Goal: Find specific page/section: Find specific page/section

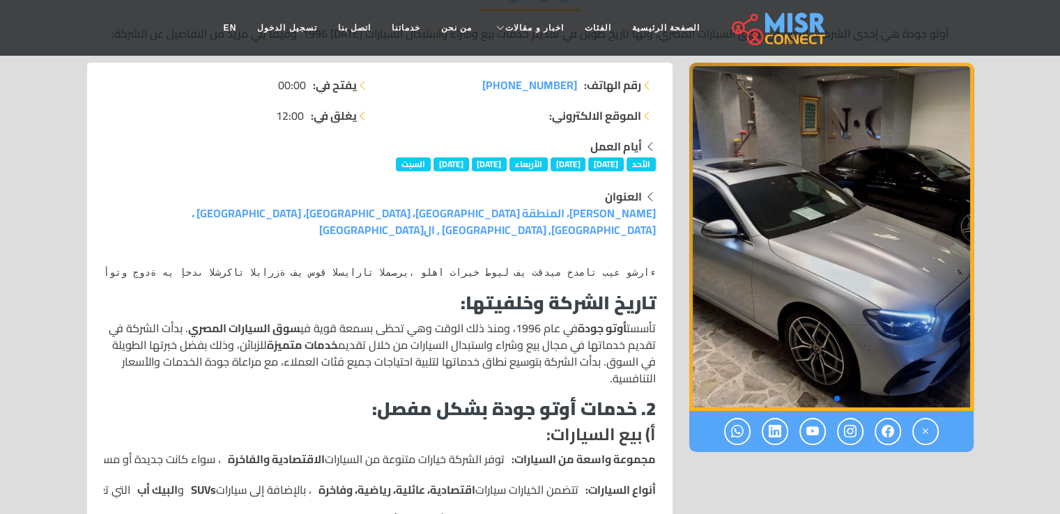
scroll to position [209, 0]
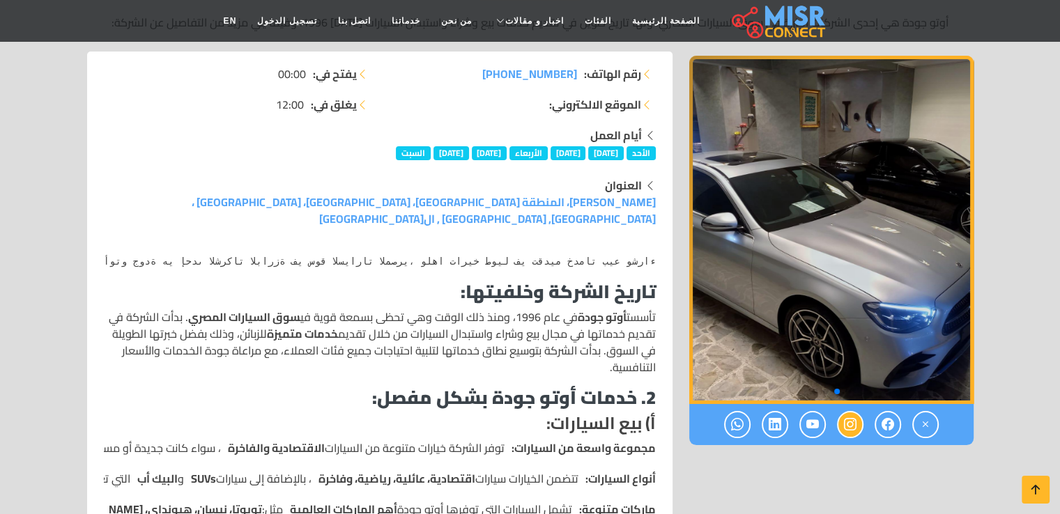
click at [849, 418] on icon at bounding box center [850, 424] width 13 height 23
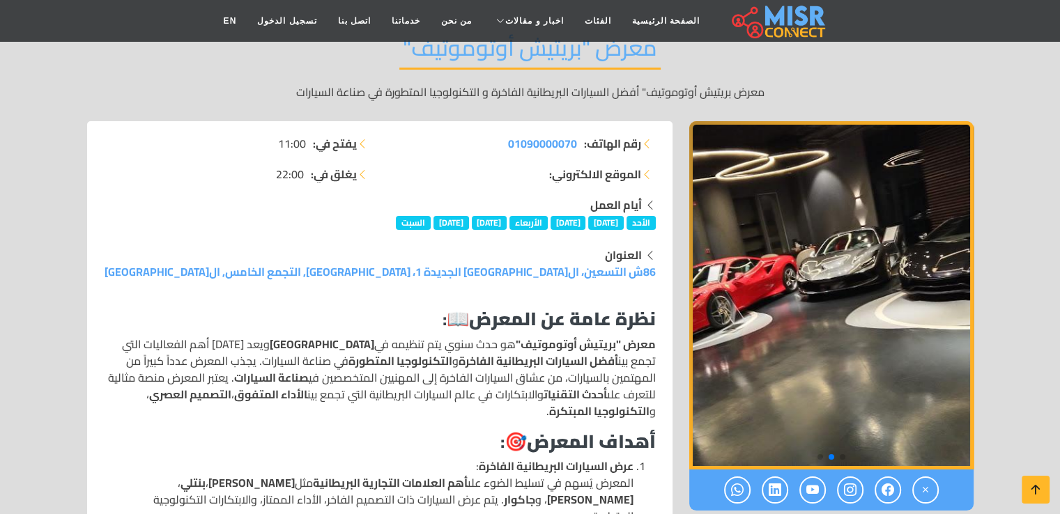
scroll to position [209, 0]
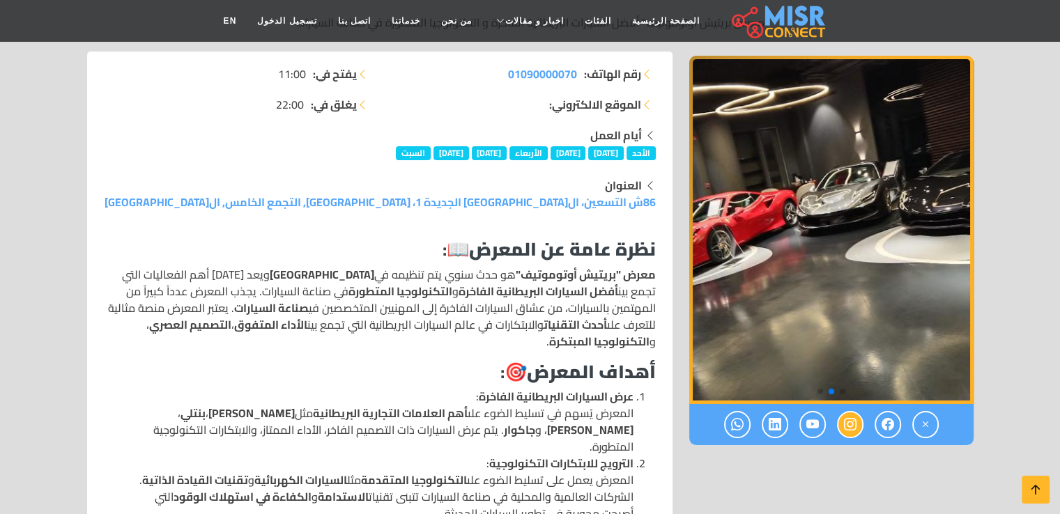
click at [844, 416] on icon at bounding box center [850, 424] width 13 height 23
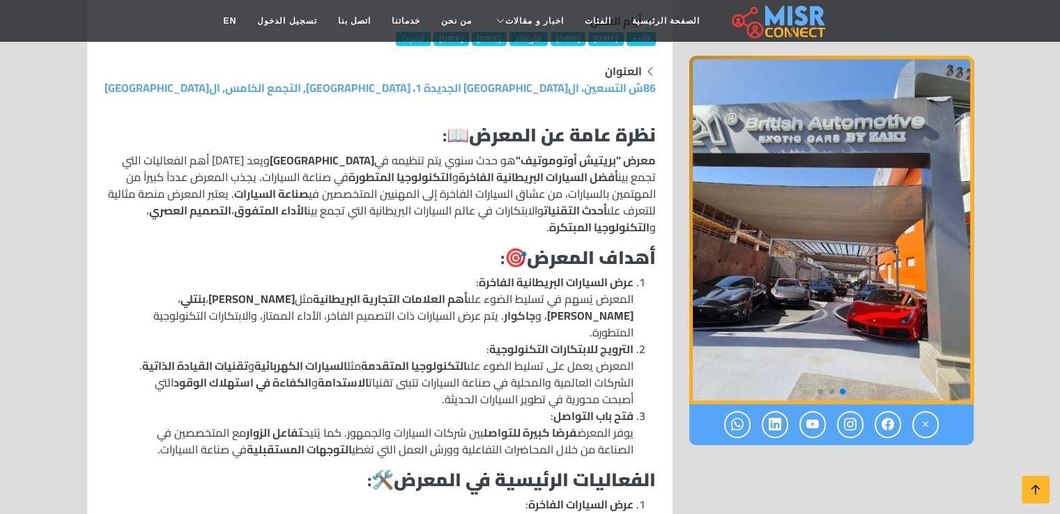
scroll to position [348, 0]
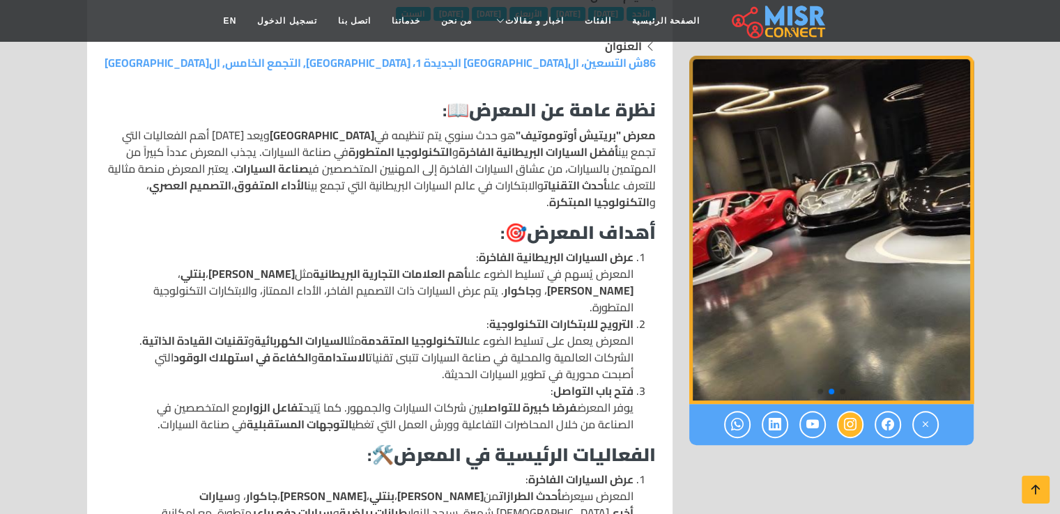
click at [853, 427] on icon at bounding box center [850, 424] width 13 height 23
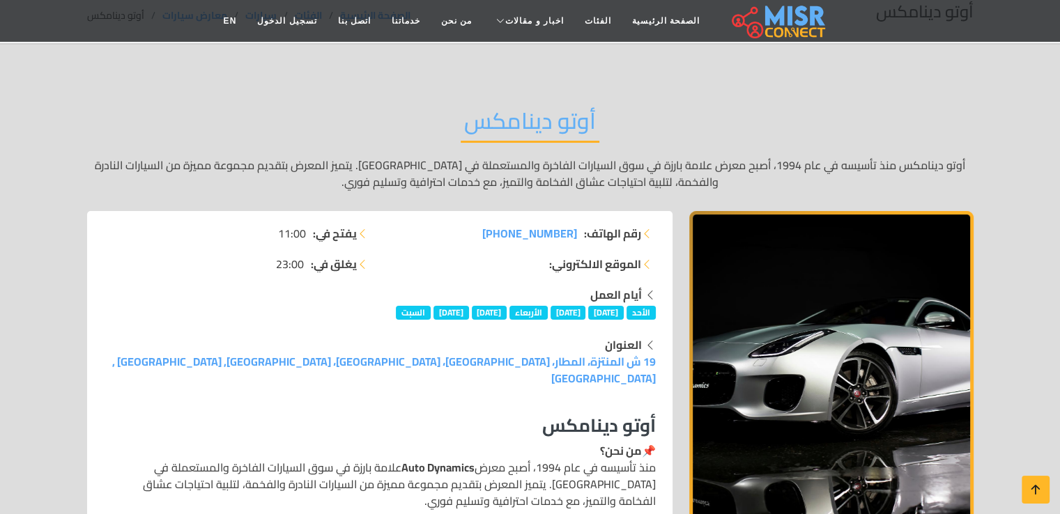
scroll to position [209, 0]
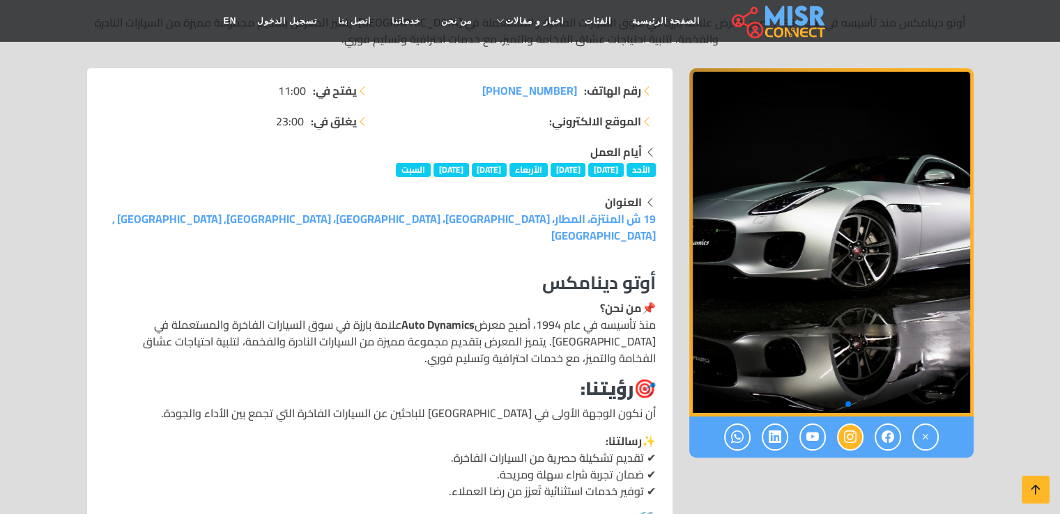
click at [849, 433] on icon at bounding box center [850, 437] width 13 height 23
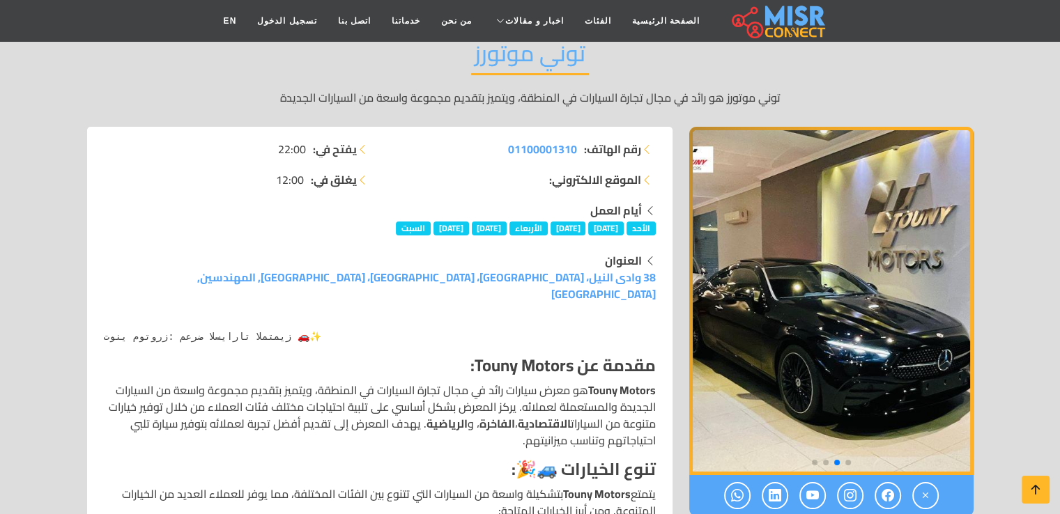
scroll to position [209, 0]
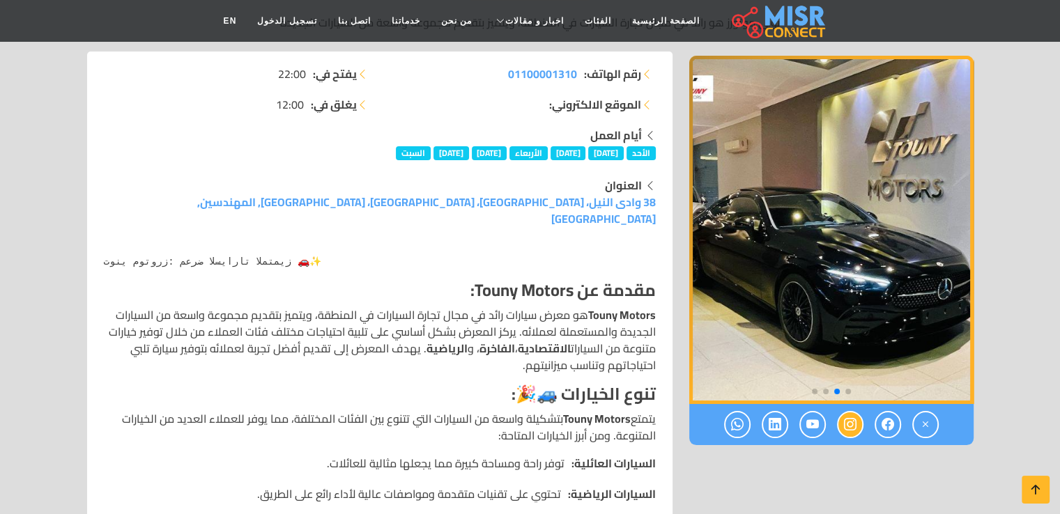
click at [844, 422] on icon at bounding box center [850, 424] width 13 height 23
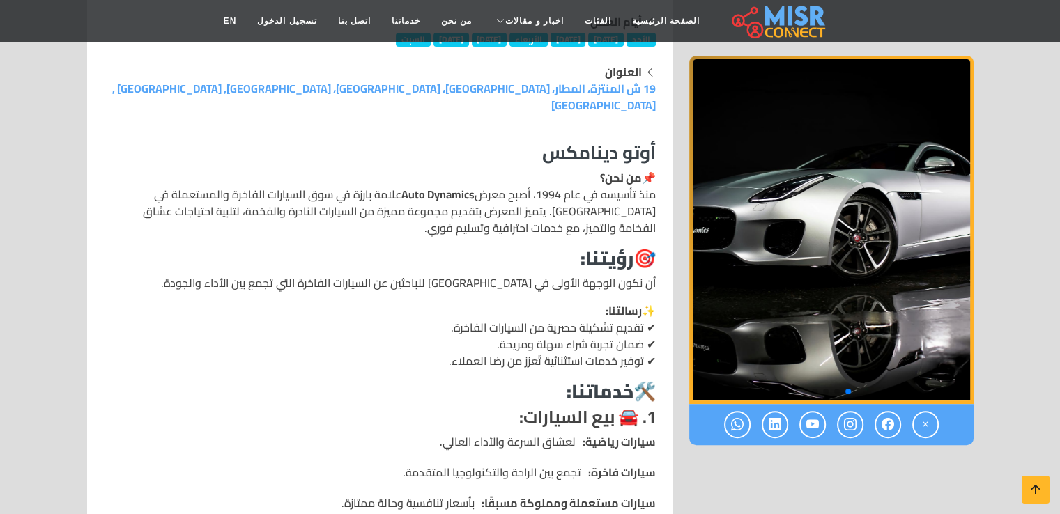
scroll to position [488, 0]
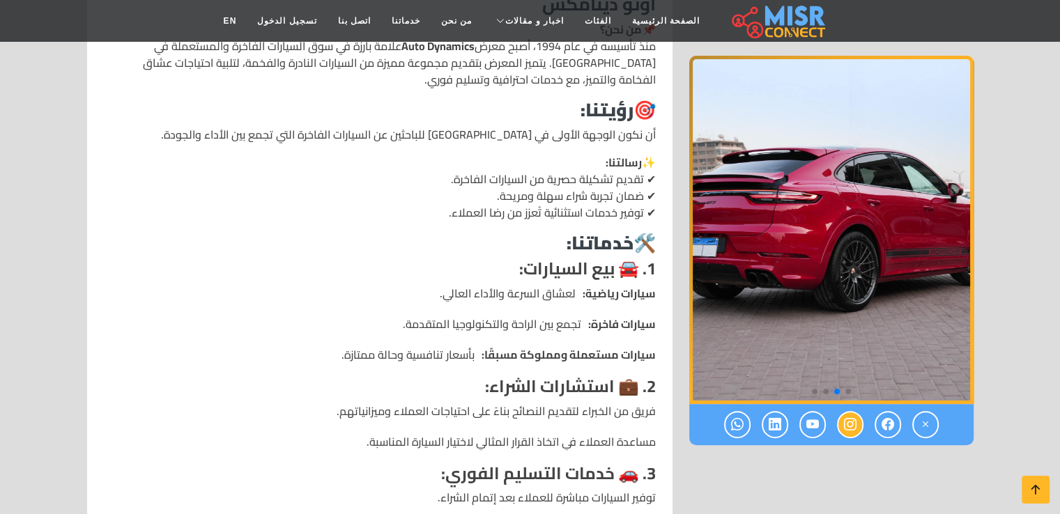
click at [848, 422] on icon at bounding box center [850, 424] width 13 height 23
